Goal: Navigation & Orientation: Find specific page/section

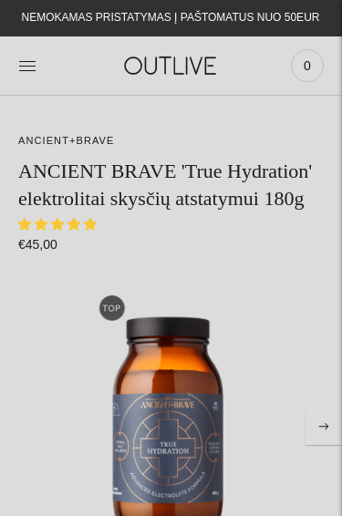
select select "**********"
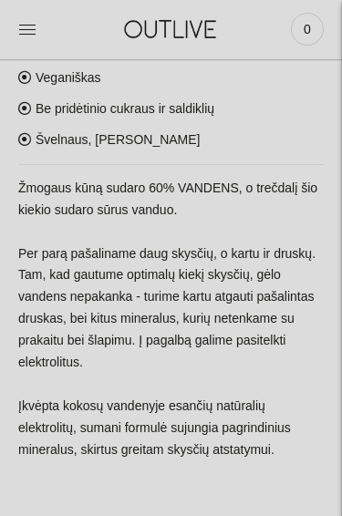
scroll to position [725, 0]
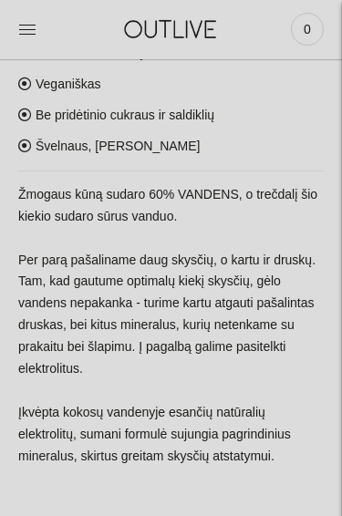
click at [36, 10] on div at bounding box center [34, 29] width 33 height 40
click at [25, 27] on icon at bounding box center [27, 29] width 18 height 18
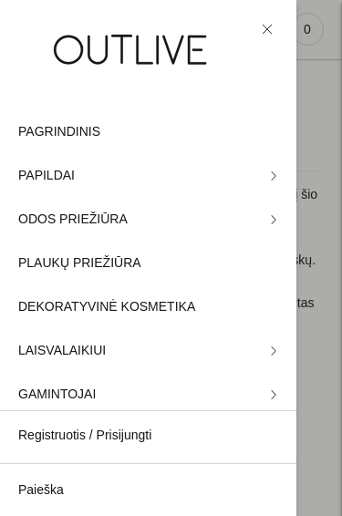
click at [113, 262] on span "PLAUKŲ PRIEŽIŪRA" at bounding box center [79, 263] width 123 height 22
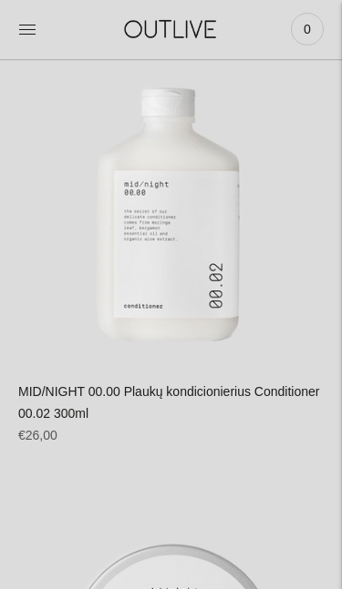
scroll to position [8055, 0]
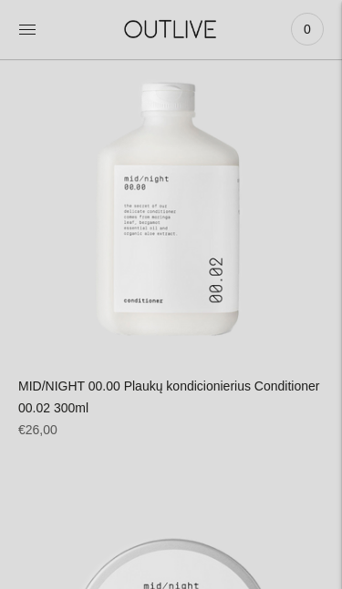
click at [28, 39] on link at bounding box center [27, 29] width 18 height 40
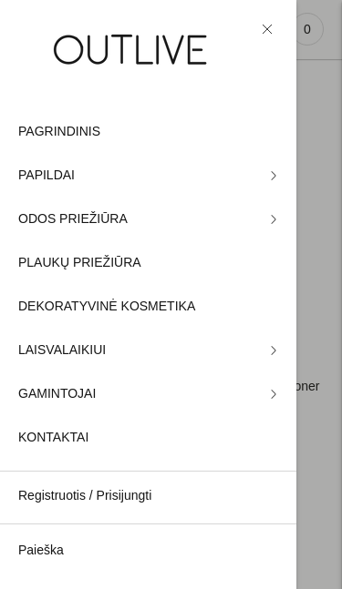
click at [264, 217] on link "ODOS PRIEŽIŪRA" at bounding box center [148, 220] width 296 height 44
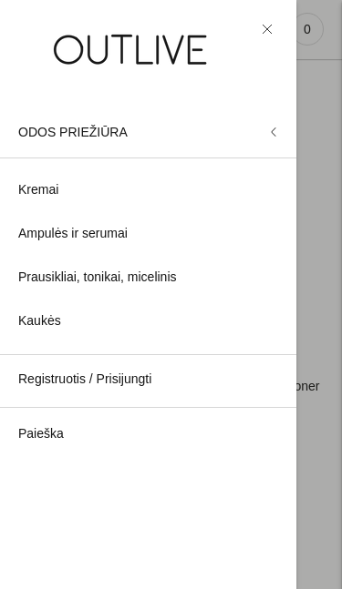
click at [36, 186] on span "Kremai" at bounding box center [38, 190] width 40 height 22
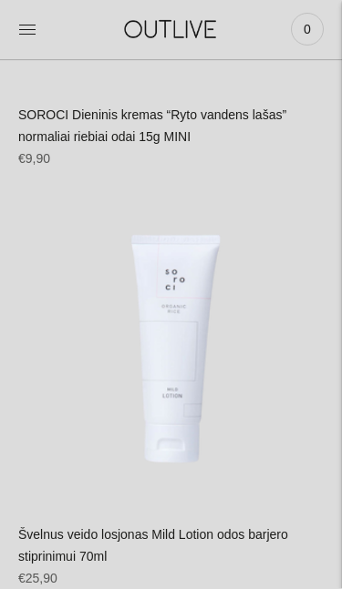
scroll to position [3667, 0]
